Goal: Information Seeking & Learning: Learn about a topic

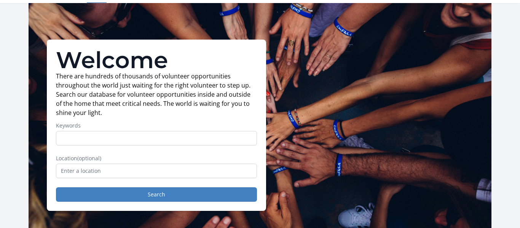
scroll to position [22, 0]
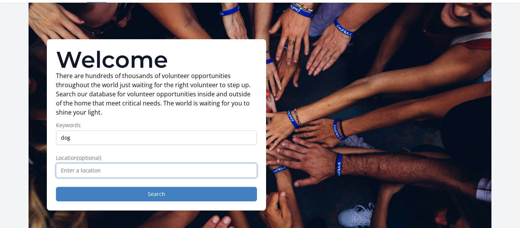
click at [102, 171] on input "text" at bounding box center [156, 170] width 201 height 14
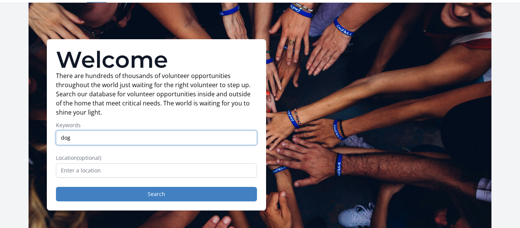
click at [104, 137] on input "dog" at bounding box center [156, 137] width 201 height 14
type input "dog, animal, shelter"
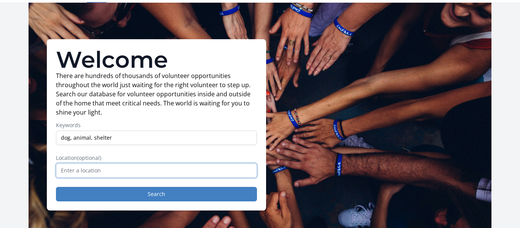
click at [107, 172] on input "text" at bounding box center [156, 170] width 201 height 14
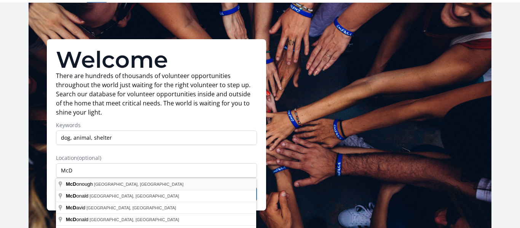
type input "[PERSON_NAME], [GEOGRAPHIC_DATA], [GEOGRAPHIC_DATA]"
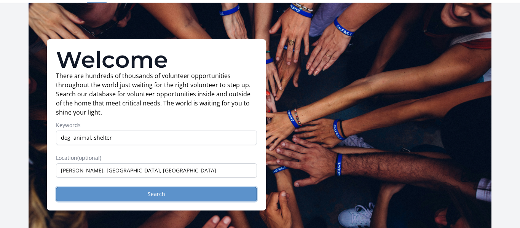
click at [109, 193] on button "Search" at bounding box center [156, 194] width 201 height 14
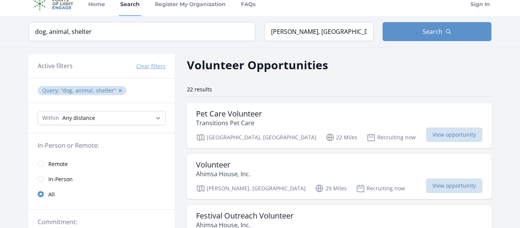
scroll to position [11, 0]
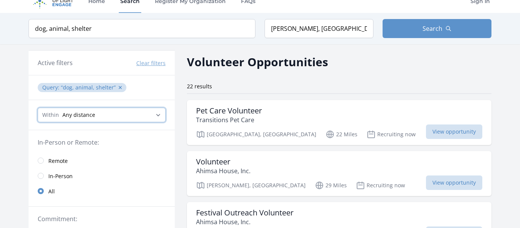
click at [138, 117] on select "Any distance , 5 Miles , 20 Miles , 50 Miles , 100 Miles" at bounding box center [102, 115] width 128 height 14
select select "8046"
click at [38, 108] on select "Any distance , 5 Miles , 20 Miles , 50 Miles , 100 Miles" at bounding box center [102, 115] width 128 height 14
